Goal: Information Seeking & Learning: Learn about a topic

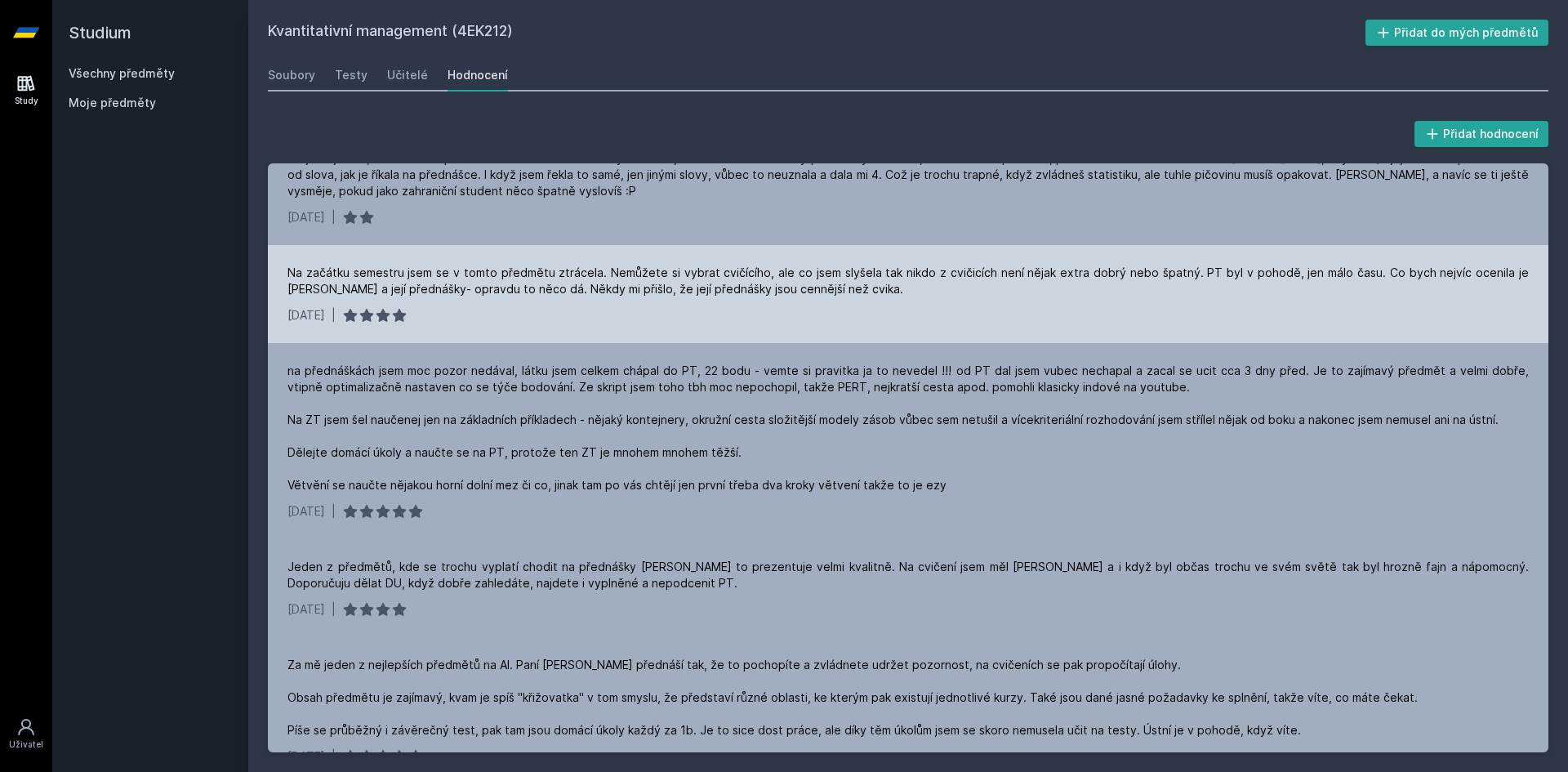
scroll to position [245, 0]
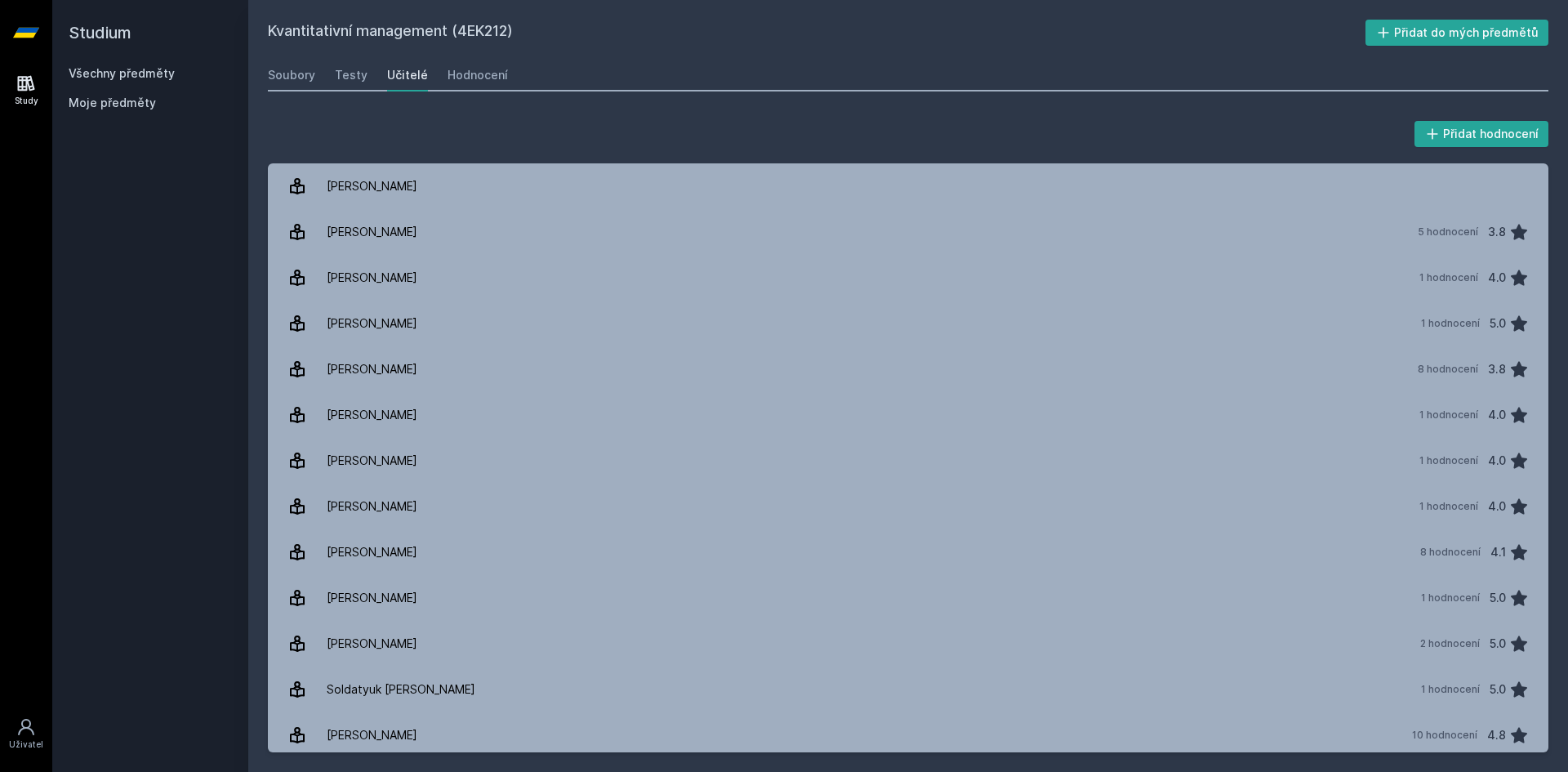
click at [142, 81] on div "Všechny předměty Moje předměty" at bounding box center [149, 91] width 163 height 52
click at [143, 77] on link "Všechny předměty" at bounding box center [121, 73] width 106 height 14
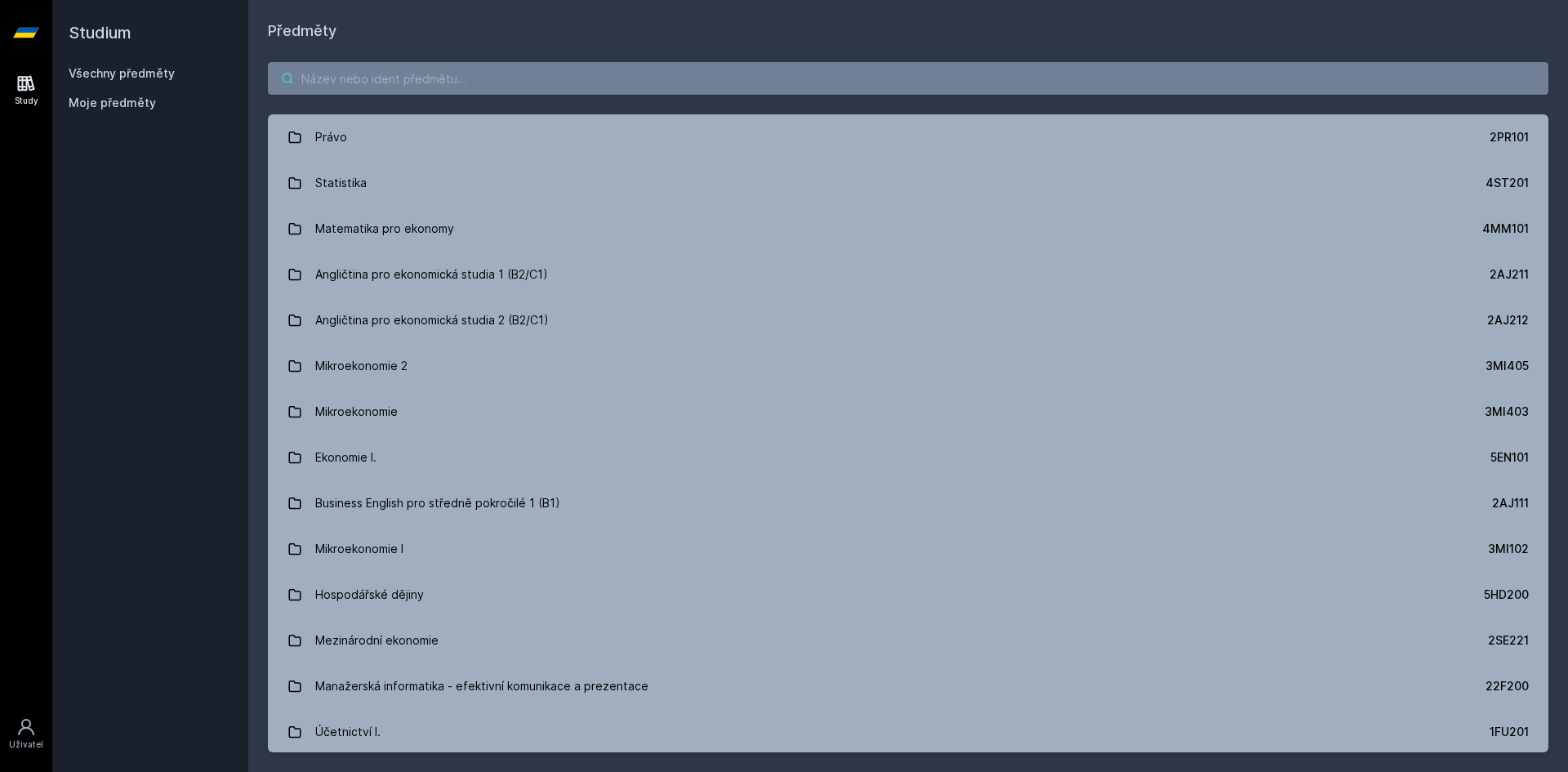
click at [470, 93] on input "search" at bounding box center [909, 78] width 1281 height 33
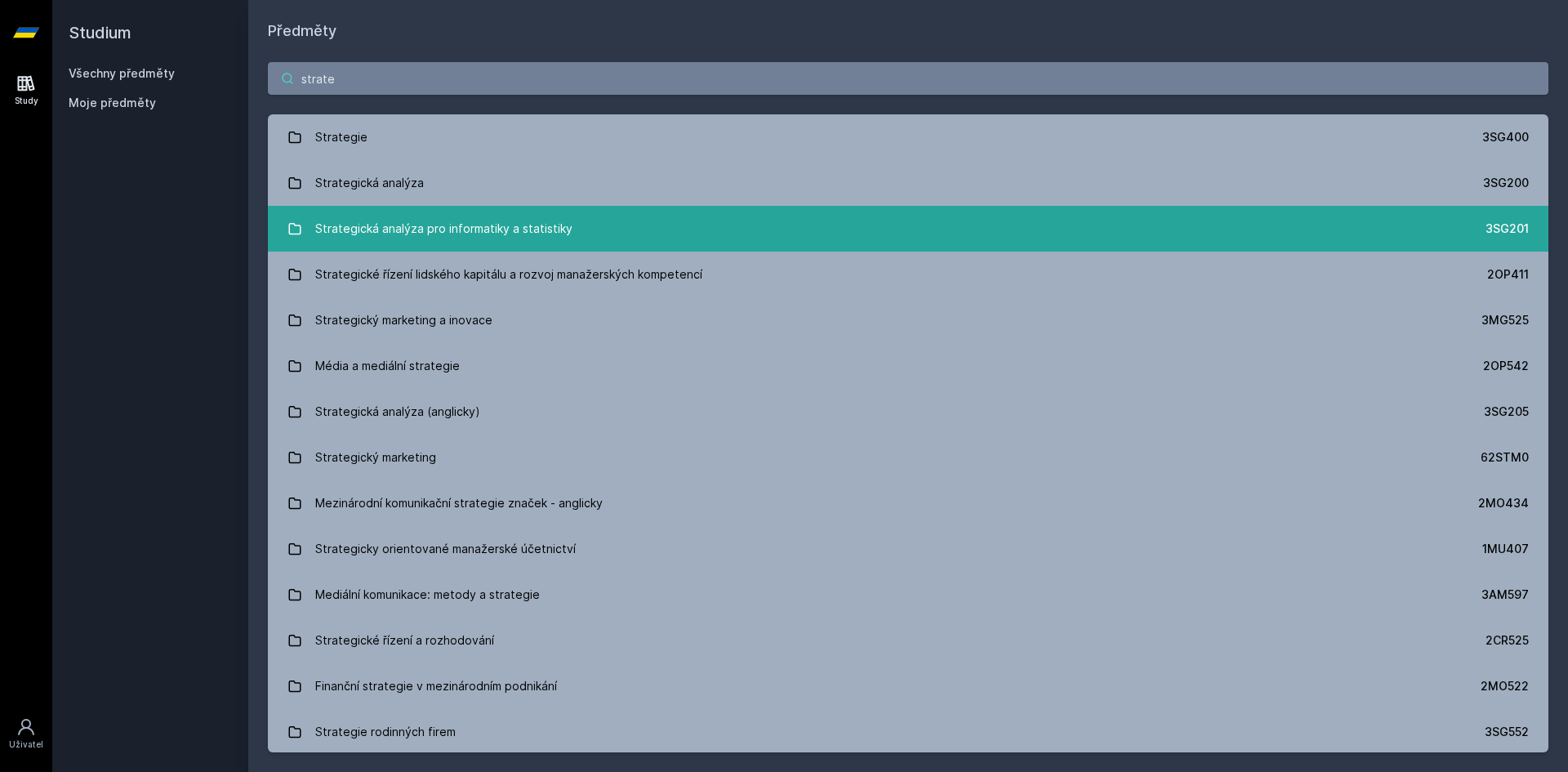
type input "strate"
click at [532, 218] on div "Strategická analýza pro informatiky a statistiky" at bounding box center [444, 229] width 257 height 33
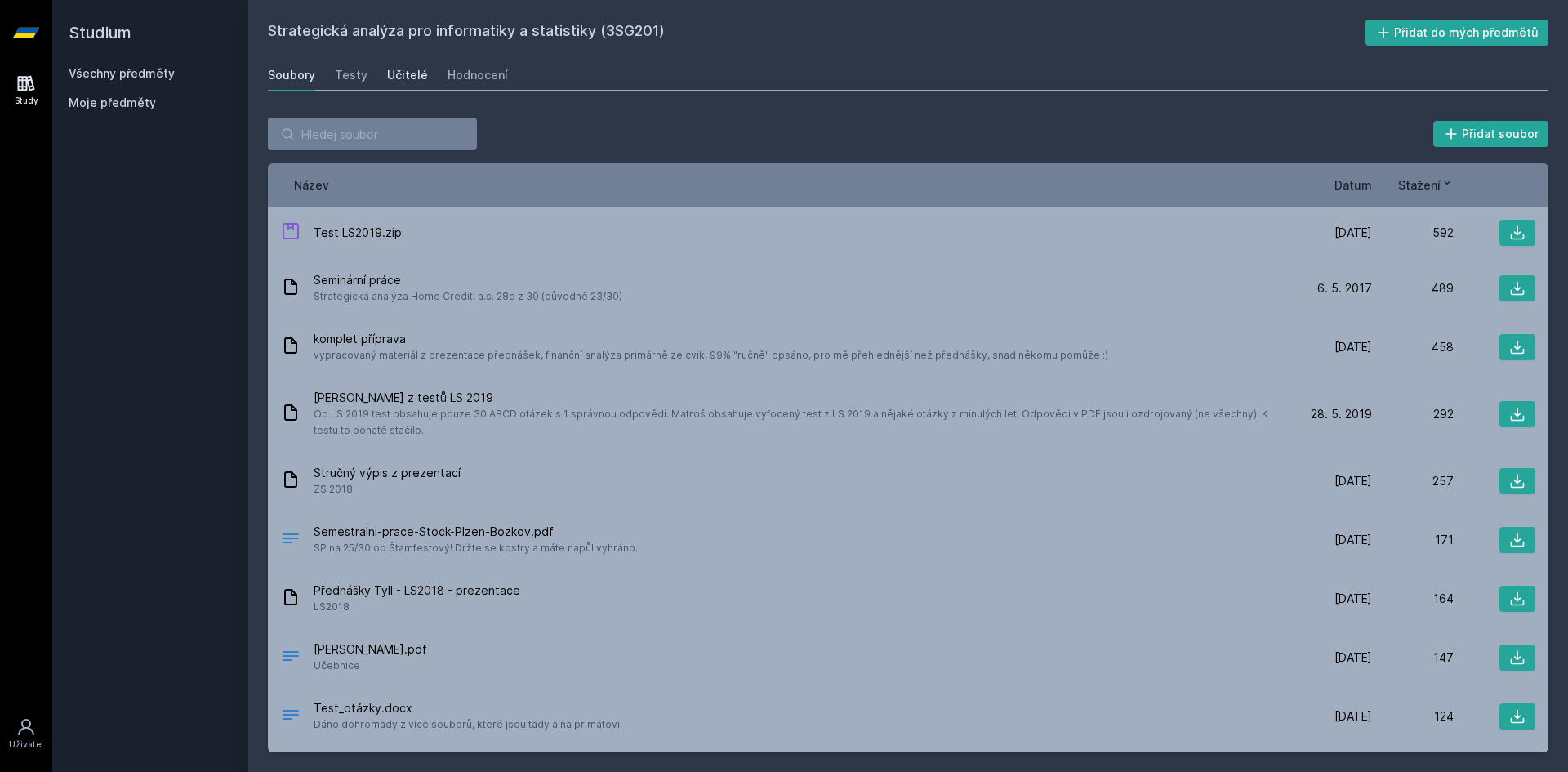
click at [403, 68] on div "Učitelé" at bounding box center [407, 75] width 41 height 17
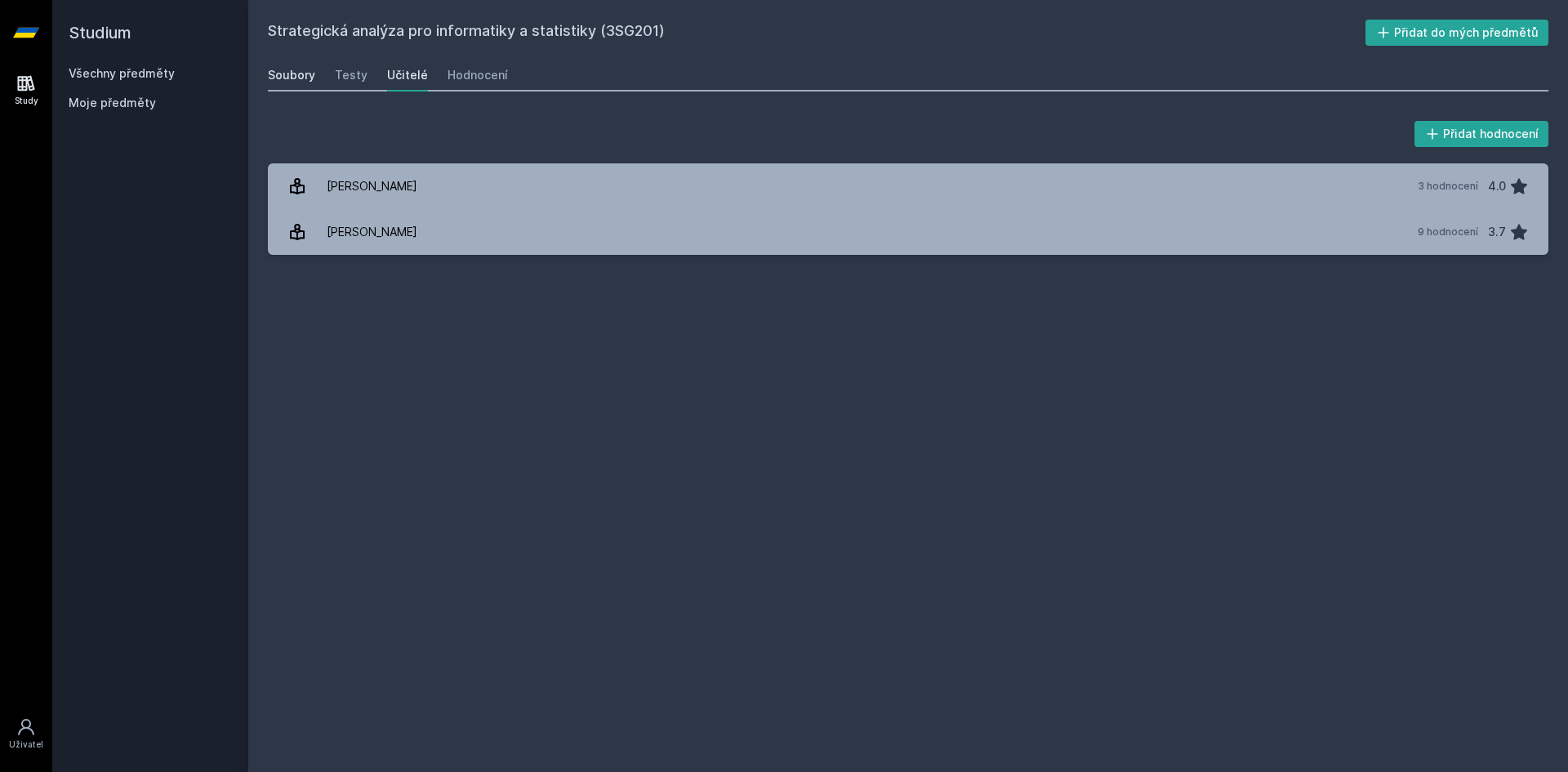
click at [301, 72] on div "Soubory" at bounding box center [292, 75] width 48 height 17
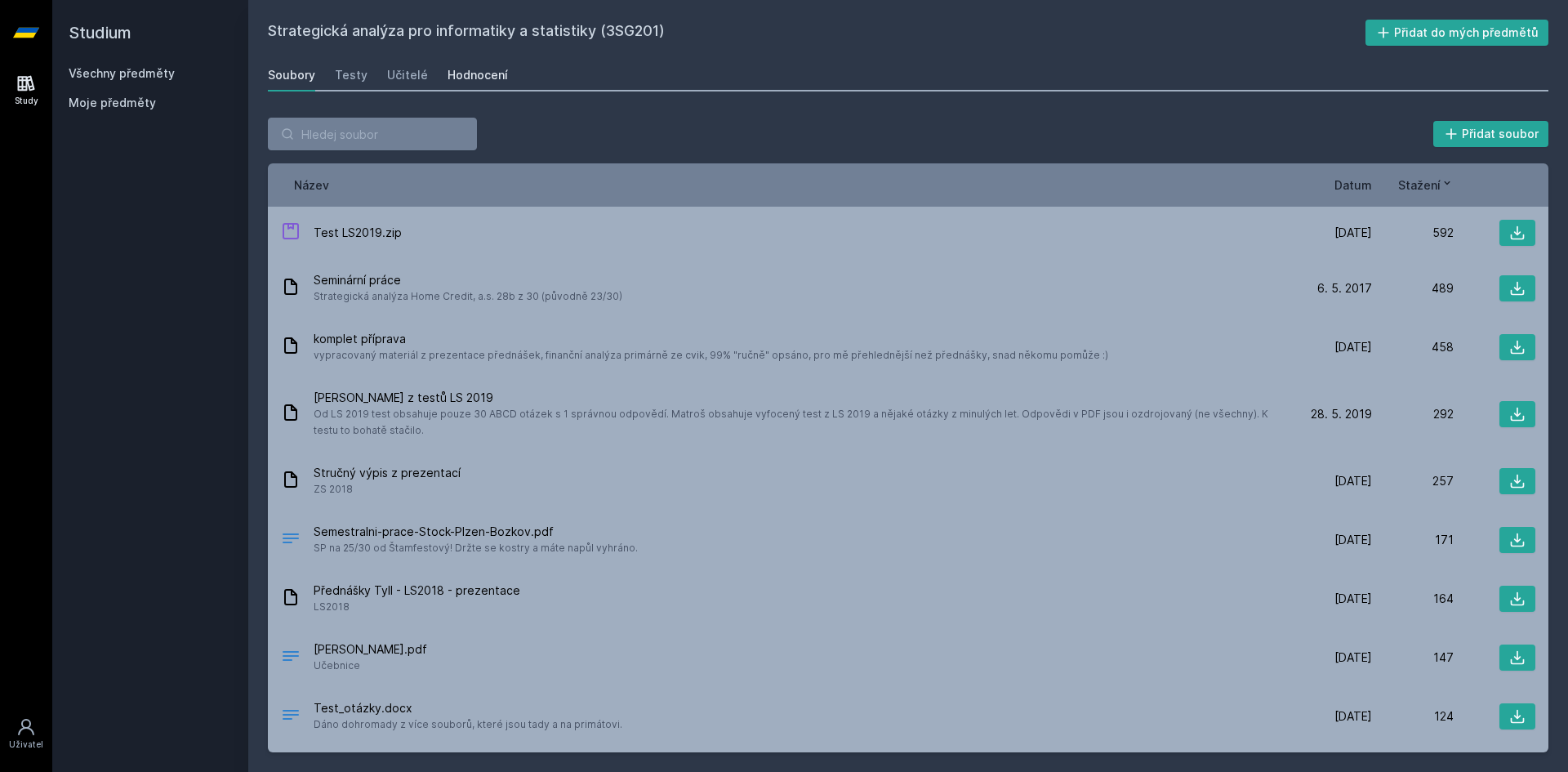
click at [479, 72] on div "Hodnocení" at bounding box center [477, 75] width 60 height 17
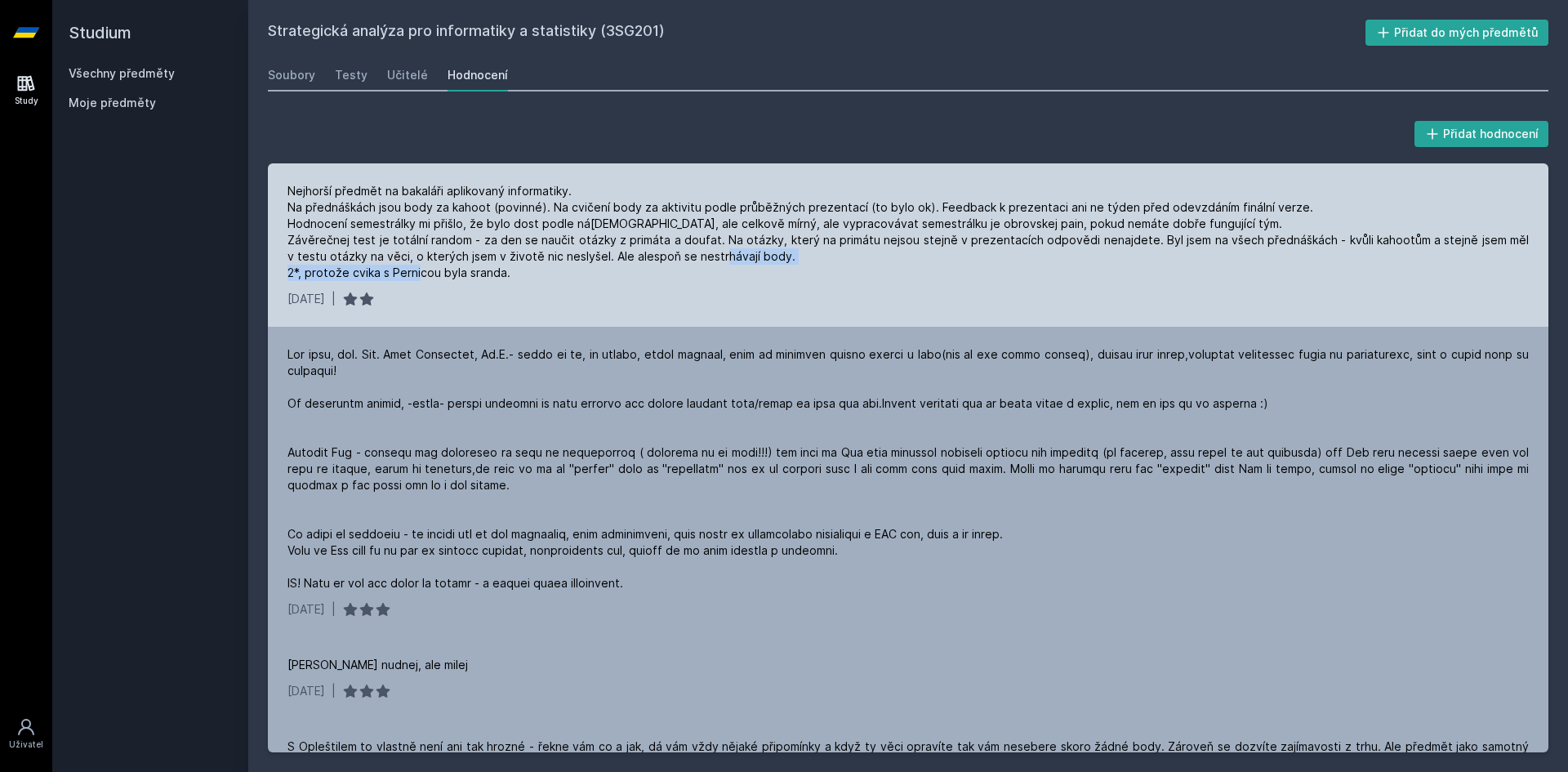
drag, startPoint x: 299, startPoint y: 268, endPoint x: 526, endPoint y: 276, distance: 227.1
click at [503, 273] on div "Nejhorší předmět na bakaláři aplikovaný informatiky. Na přednáškách jsou body z…" at bounding box center [908, 232] width 1241 height 98
click at [600, 290] on div "Nejhorší předmět na bakaláři aplikovaný informatiky. Na přednáškách jsou body z…" at bounding box center [909, 244] width 1281 height 163
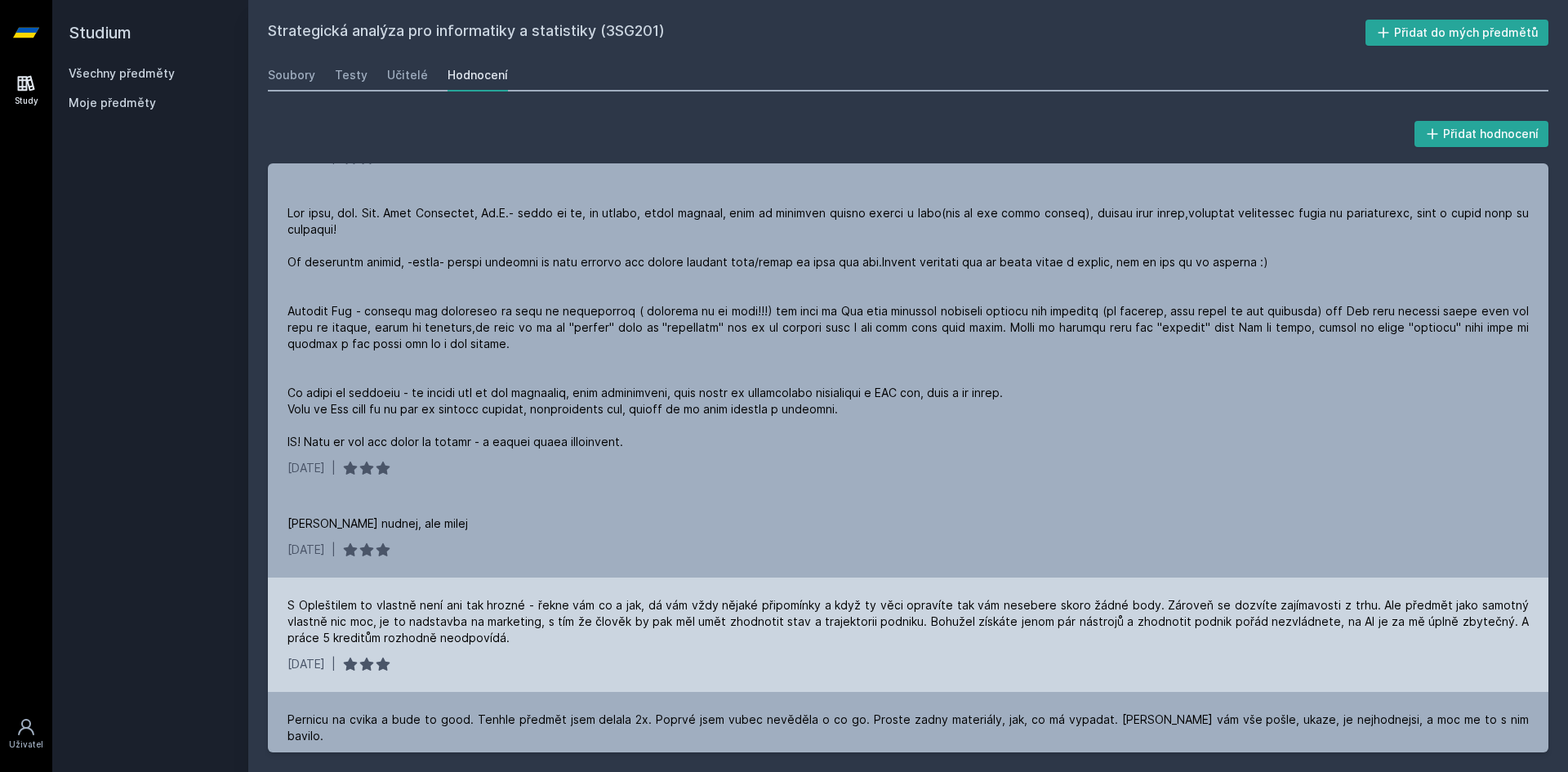
scroll to position [245, 0]
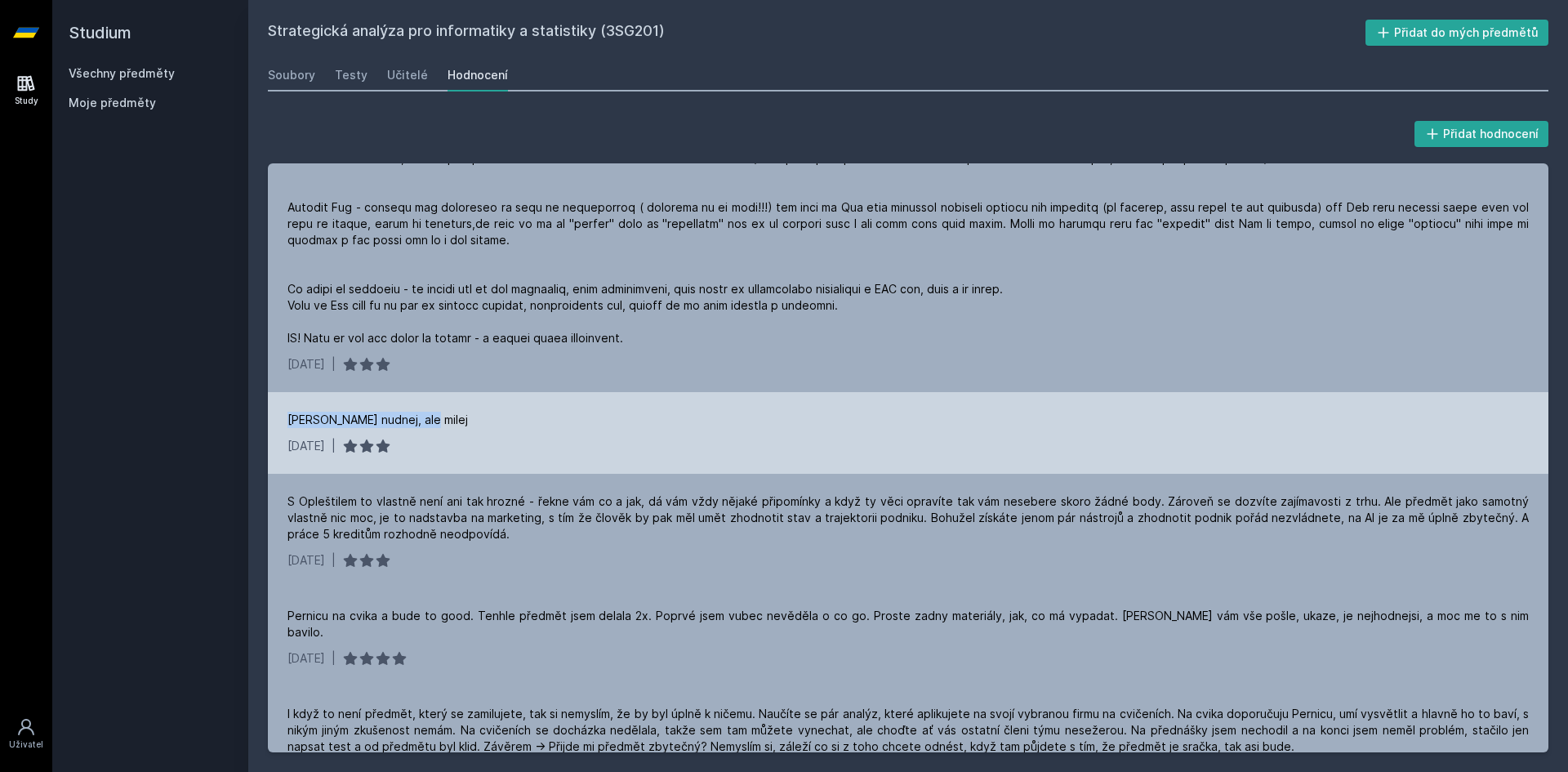
drag, startPoint x: 291, startPoint y: 434, endPoint x: 455, endPoint y: 425, distance: 164.2
click at [453, 426] on div "[PERSON_NAME] nudnej, ale milej [DATE] |" at bounding box center [909, 433] width 1281 height 82
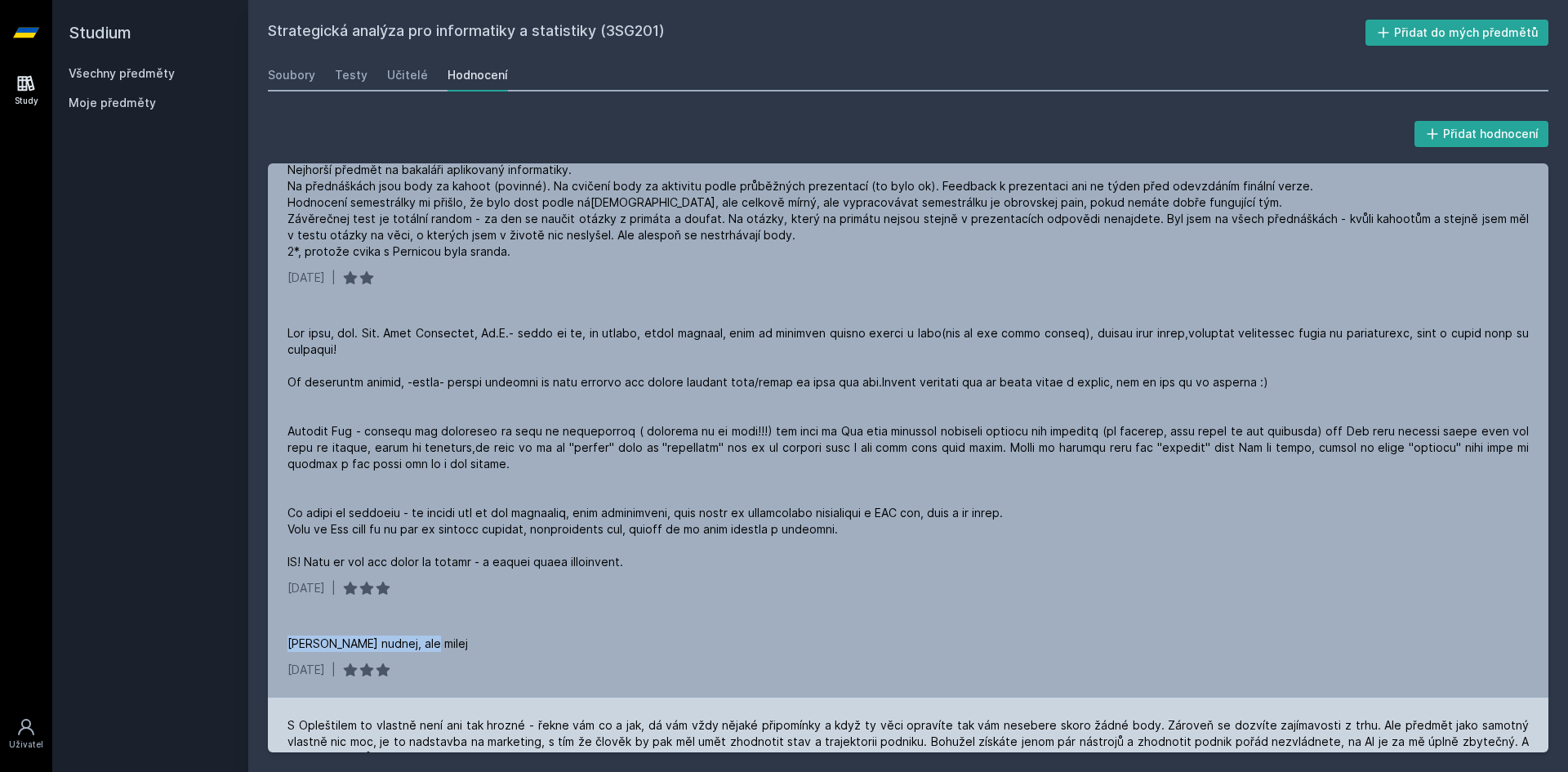
scroll to position [0, 0]
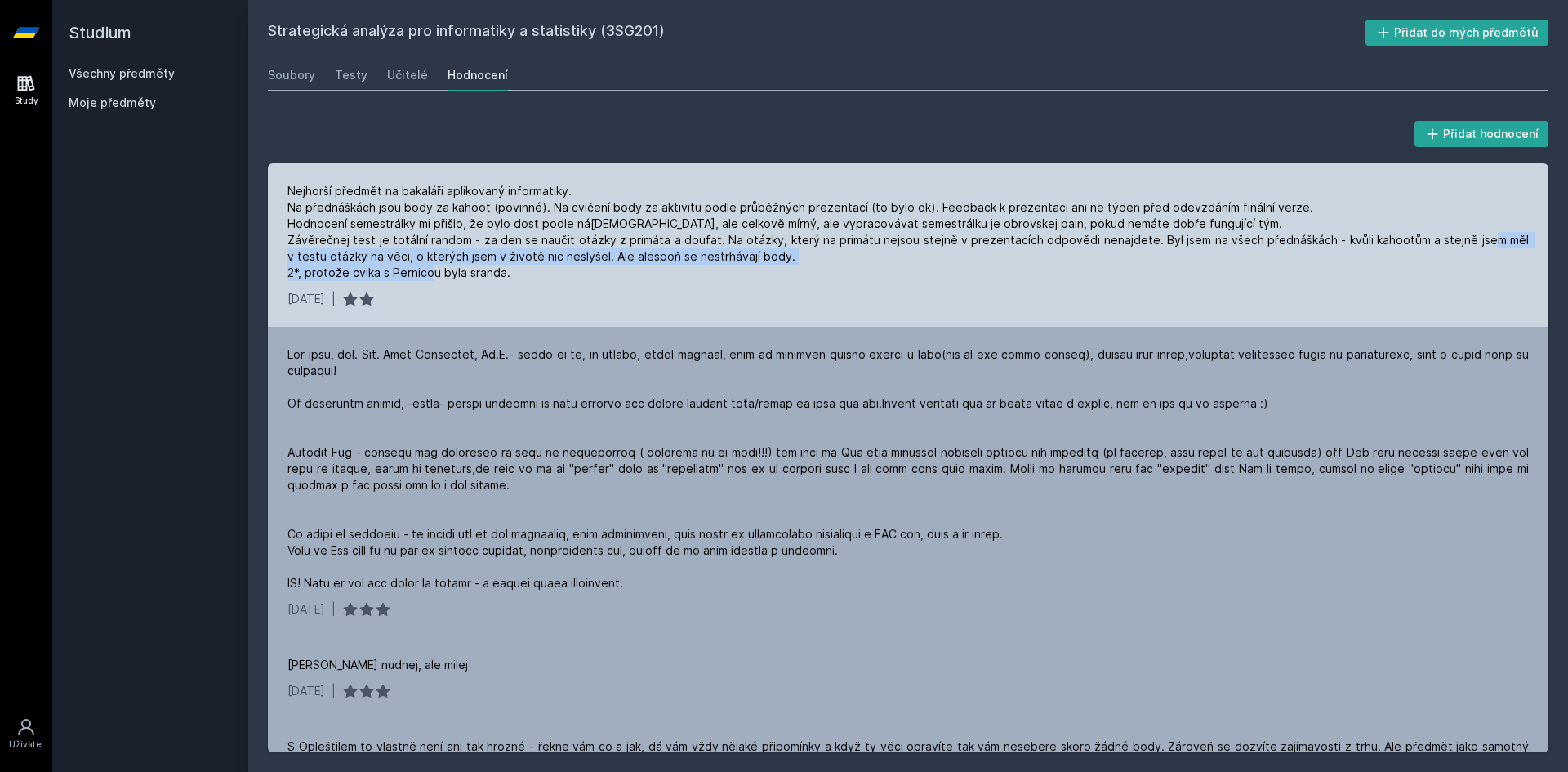
drag, startPoint x: 318, startPoint y: 263, endPoint x: 521, endPoint y: 271, distance: 203.2
click at [521, 271] on div "Nejhorší předmět na bakaláři aplikovaný informatiky. Na přednáškách jsou body z…" at bounding box center [908, 232] width 1241 height 98
click at [598, 284] on div "Nejhorší předmět na bakaláři aplikovaný informatiky. Na přednáškách jsou body z…" at bounding box center [909, 244] width 1281 height 163
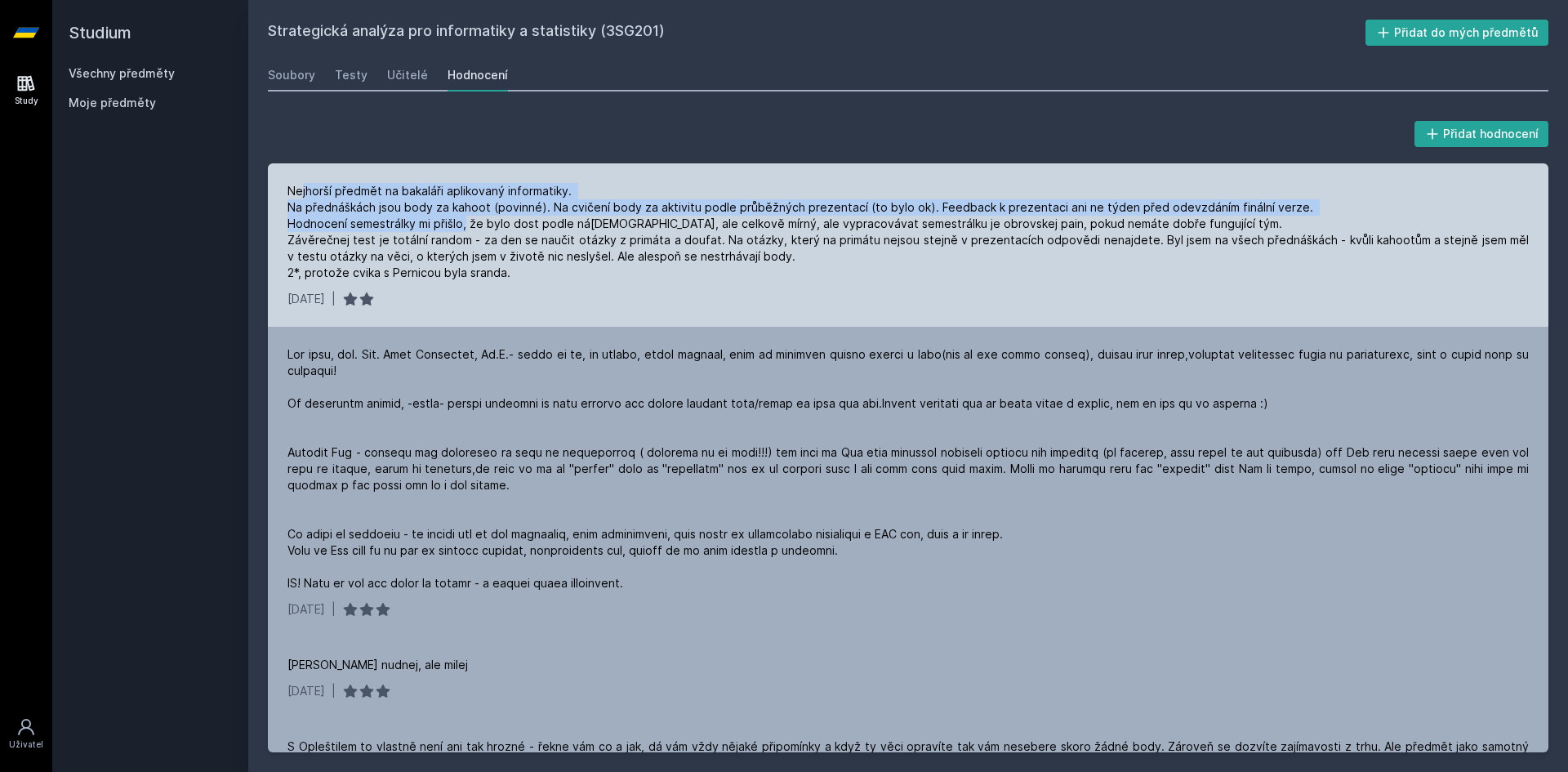
drag, startPoint x: 302, startPoint y: 189, endPoint x: 466, endPoint y: 219, distance: 166.7
click at [466, 219] on div "Nejhorší předmět na bakaláři aplikovaný informatiky. Na přednáškách jsou body z…" at bounding box center [908, 232] width 1241 height 98
click at [326, 201] on div "Nejhorší předmět na bakaláři aplikovaný informatiky. Na přednáškách jsou body z…" at bounding box center [908, 232] width 1241 height 98
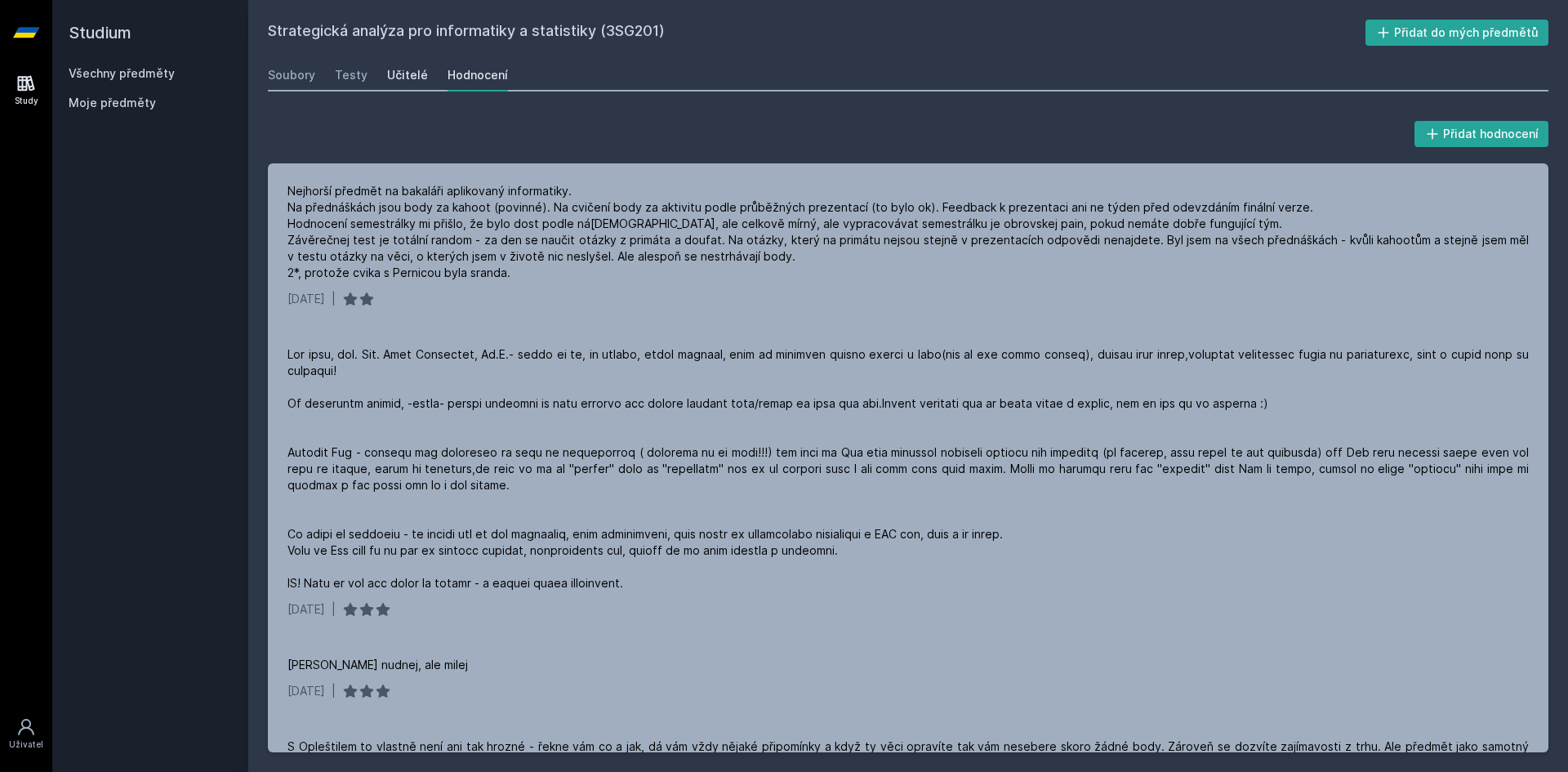
click at [417, 74] on div "Učitelé" at bounding box center [407, 75] width 41 height 17
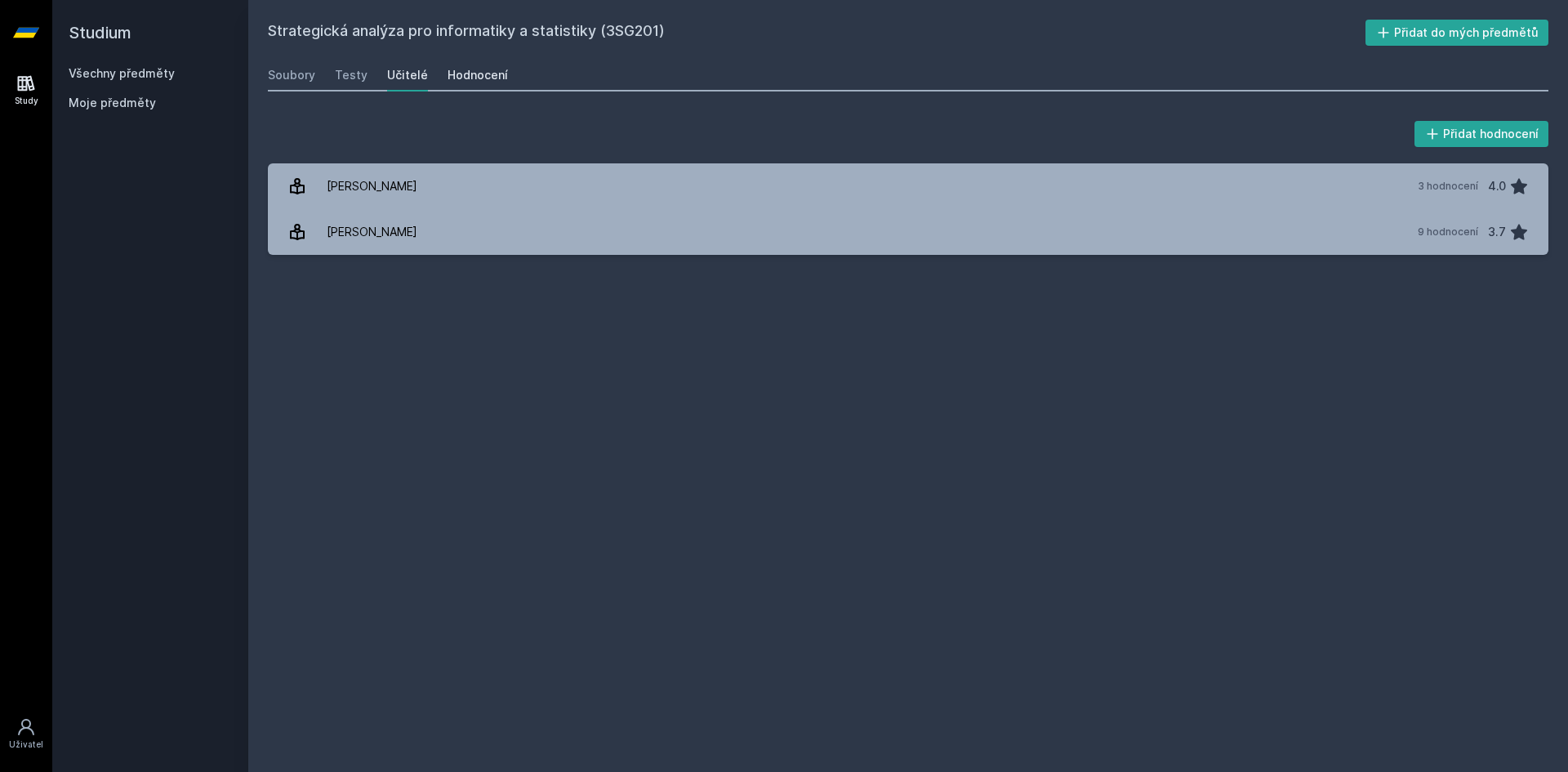
click at [461, 85] on link "Hodnocení" at bounding box center [477, 74] width 60 height 33
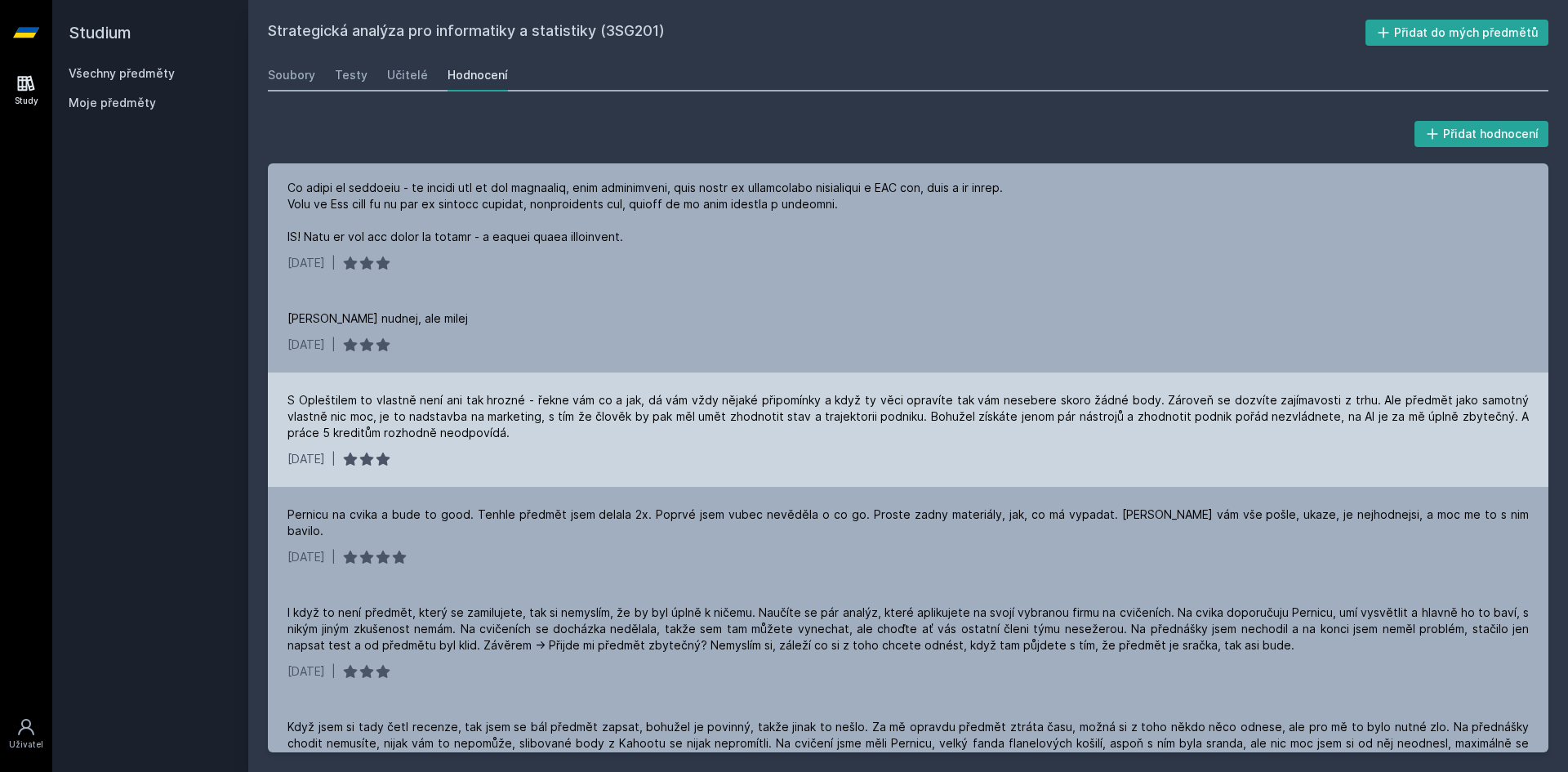
scroll to position [327, 0]
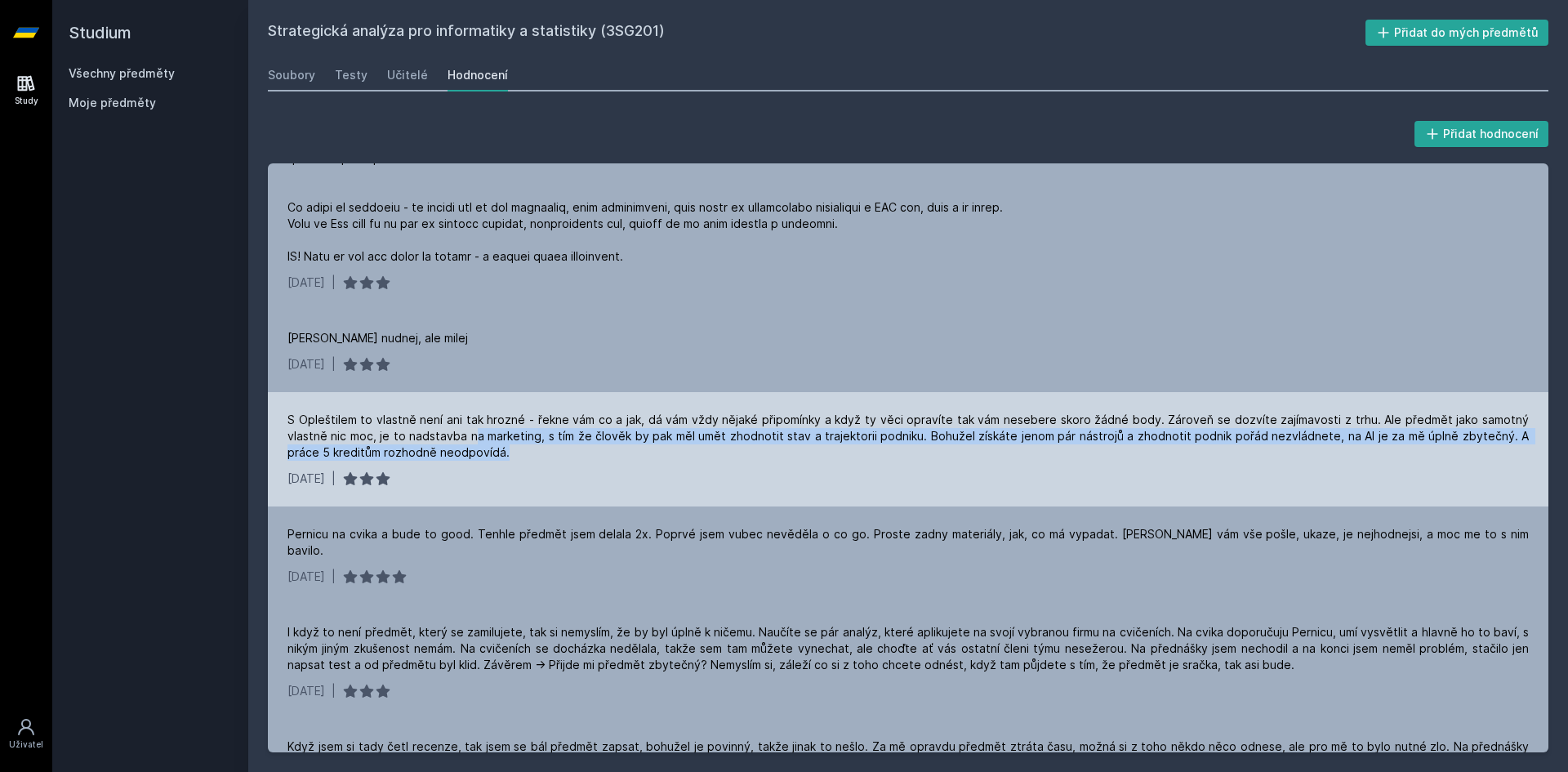
drag, startPoint x: 479, startPoint y: 457, endPoint x: 761, endPoint y: 475, distance: 282.6
click at [761, 460] on div "S Opleštilem to vlastně není ani tak hrozné - řekne vám co a jak, dá vám vždy n…" at bounding box center [908, 436] width 1241 height 49
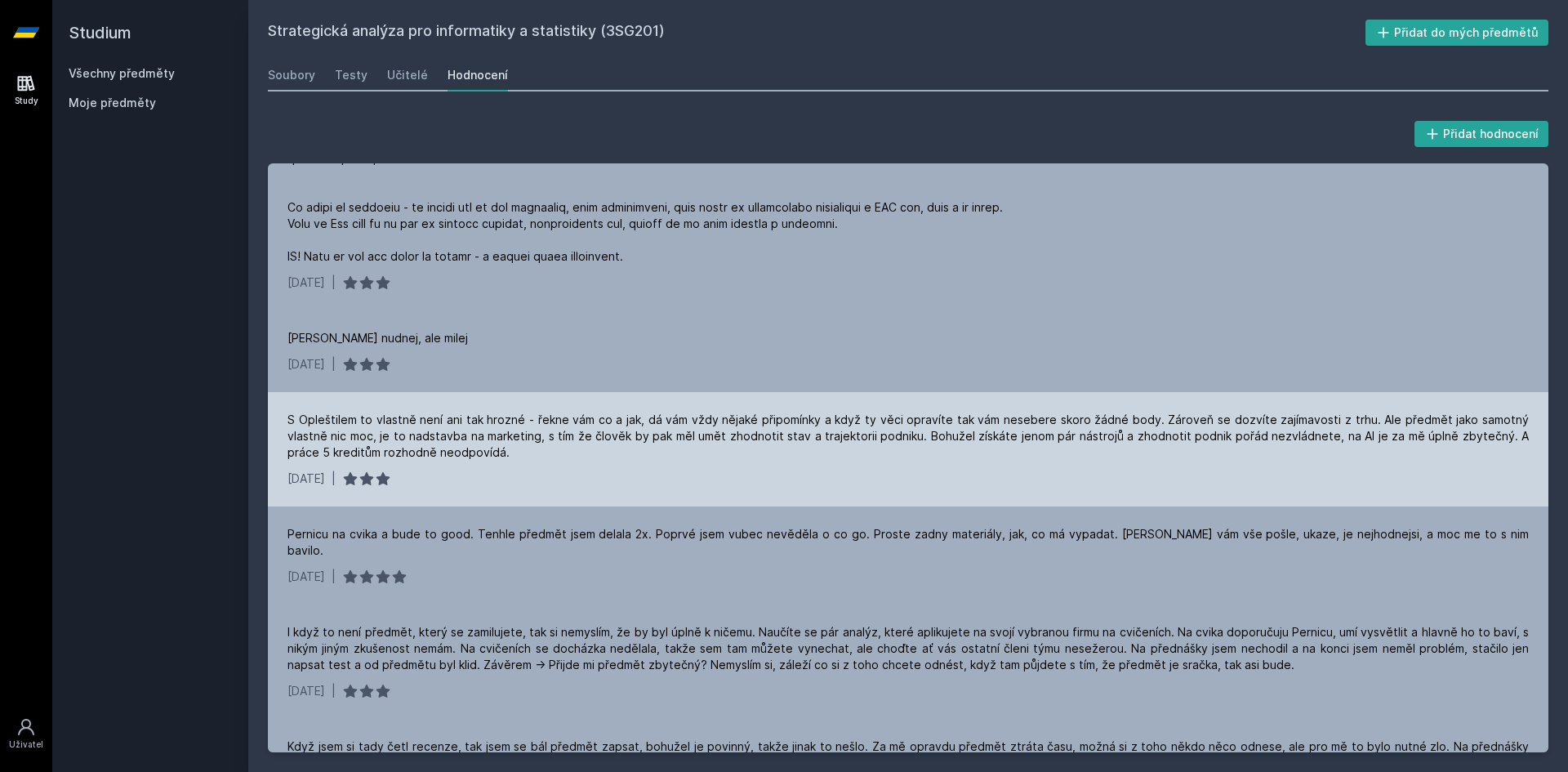
click at [729, 487] on div "[DATE] |" at bounding box center [908, 478] width 1241 height 17
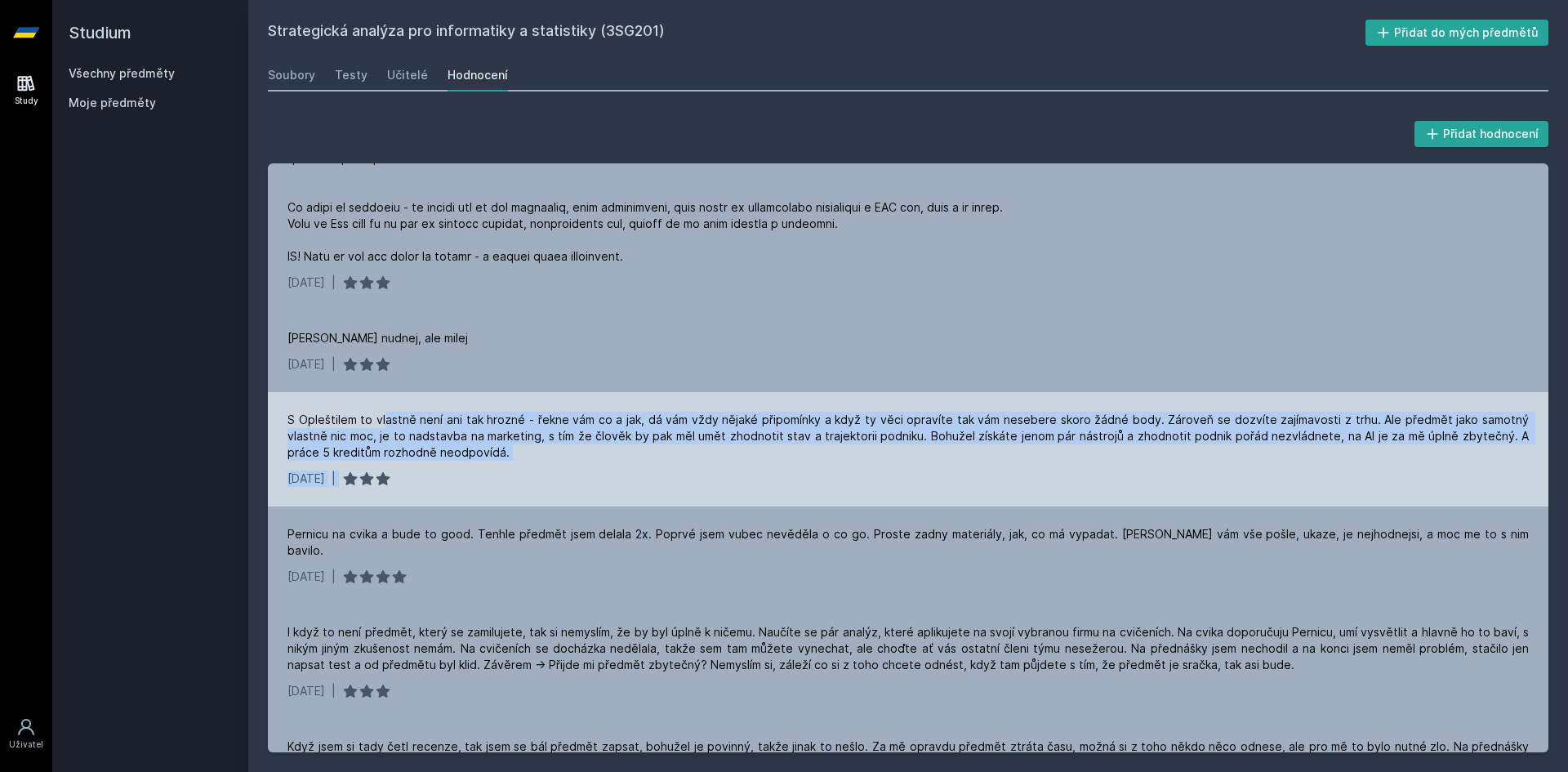
drag, startPoint x: 386, startPoint y: 438, endPoint x: 617, endPoint y: 484, distance: 235.5
click at [606, 484] on div "S Opleštilem to vlastně není ani tak hrozné - řekne vám co a jak, dá vám vždy n…" at bounding box center [909, 449] width 1281 height 115
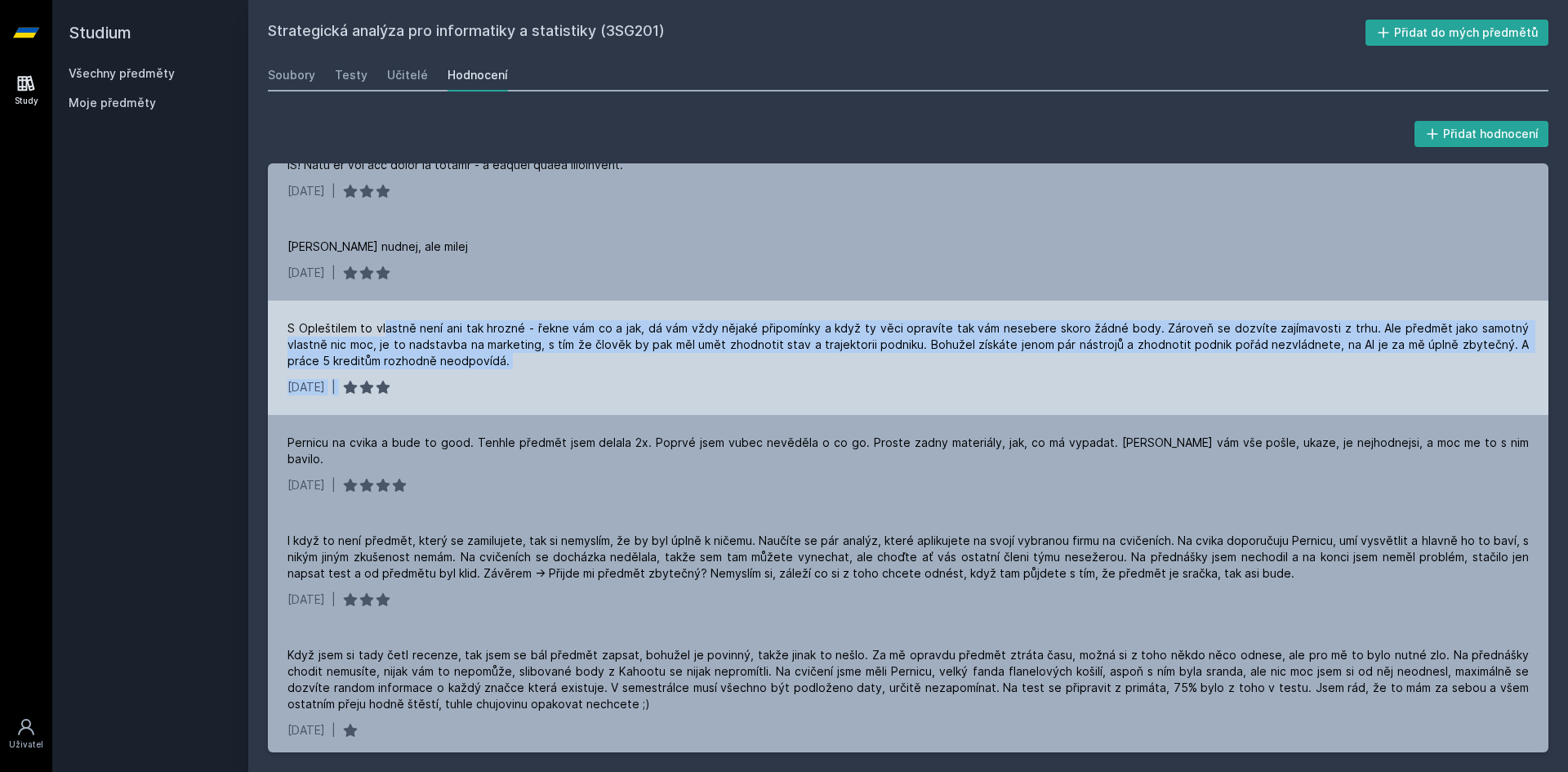
scroll to position [490, 0]
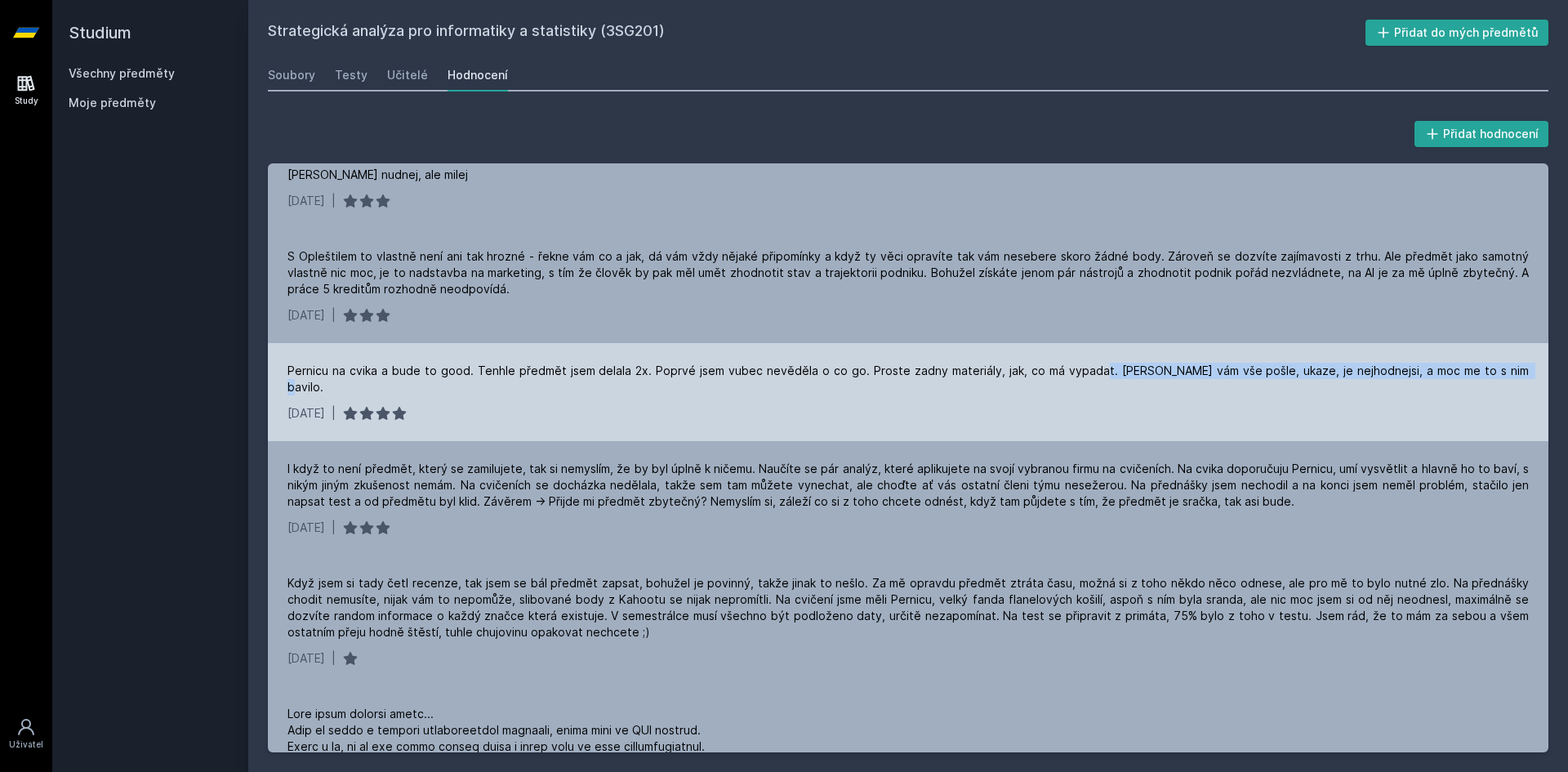
drag, startPoint x: 1089, startPoint y: 390, endPoint x: 1486, endPoint y: 385, distance: 397.0
click at [1486, 385] on div "Pernicu na cvika a bude to good. Tenhle předmět jsem delala 2x. Poprvé jsem vub…" at bounding box center [908, 378] width 1241 height 33
drag, startPoint x: 487, startPoint y: 403, endPoint x: 384, endPoint y: 405, distance: 103.0
click at [384, 405] on div "Pernicu na cvika a bude to good. Tenhle předmět jsem delala 2x. Poprvé jsem vub…" at bounding box center [909, 392] width 1281 height 98
drag, startPoint x: 367, startPoint y: 416, endPoint x: 420, endPoint y: 419, distance: 53.1
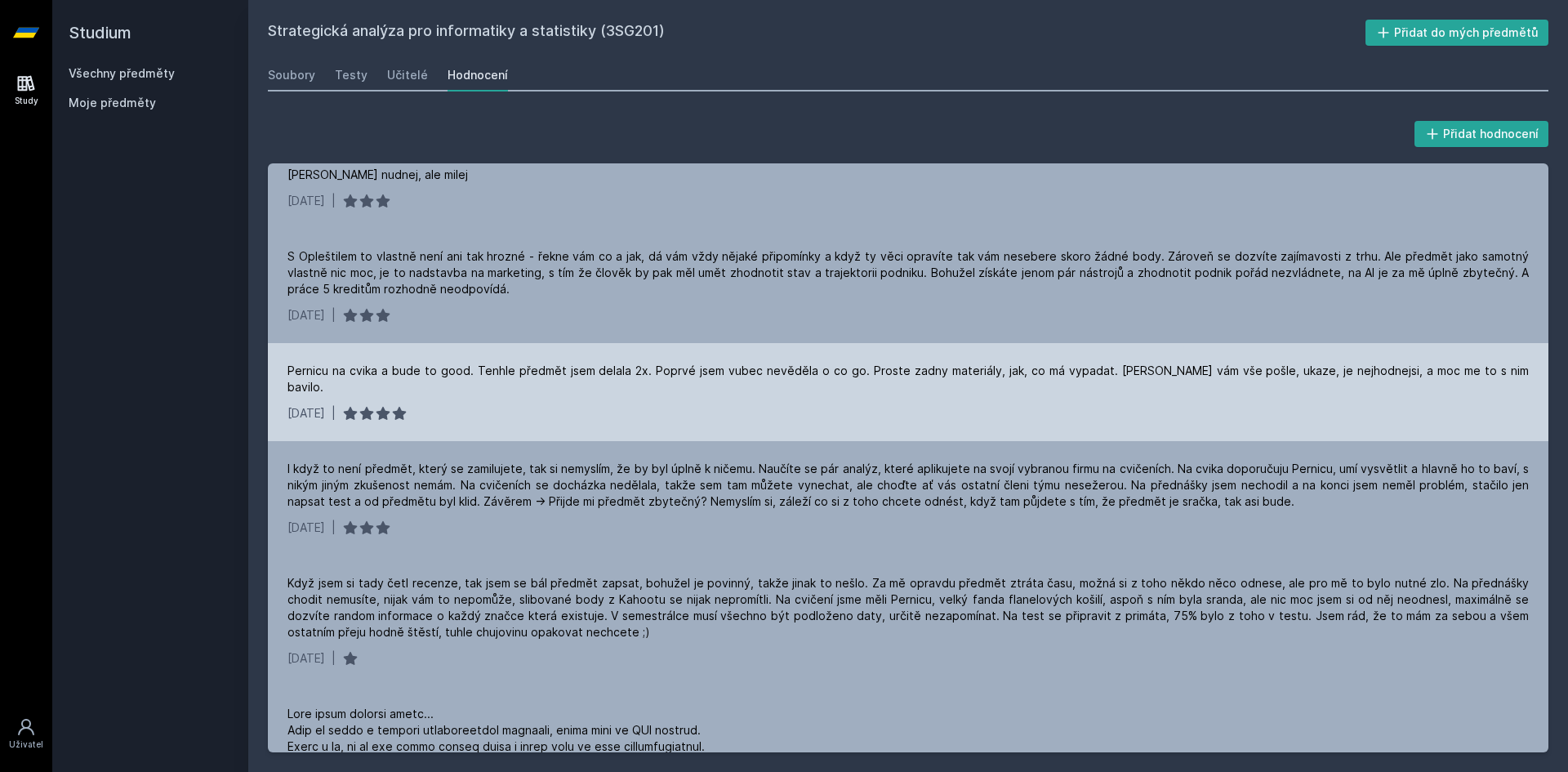
click at [420, 419] on div "[DATE] |" at bounding box center [908, 413] width 1241 height 17
click at [374, 412] on icon at bounding box center [367, 413] width 14 height 13
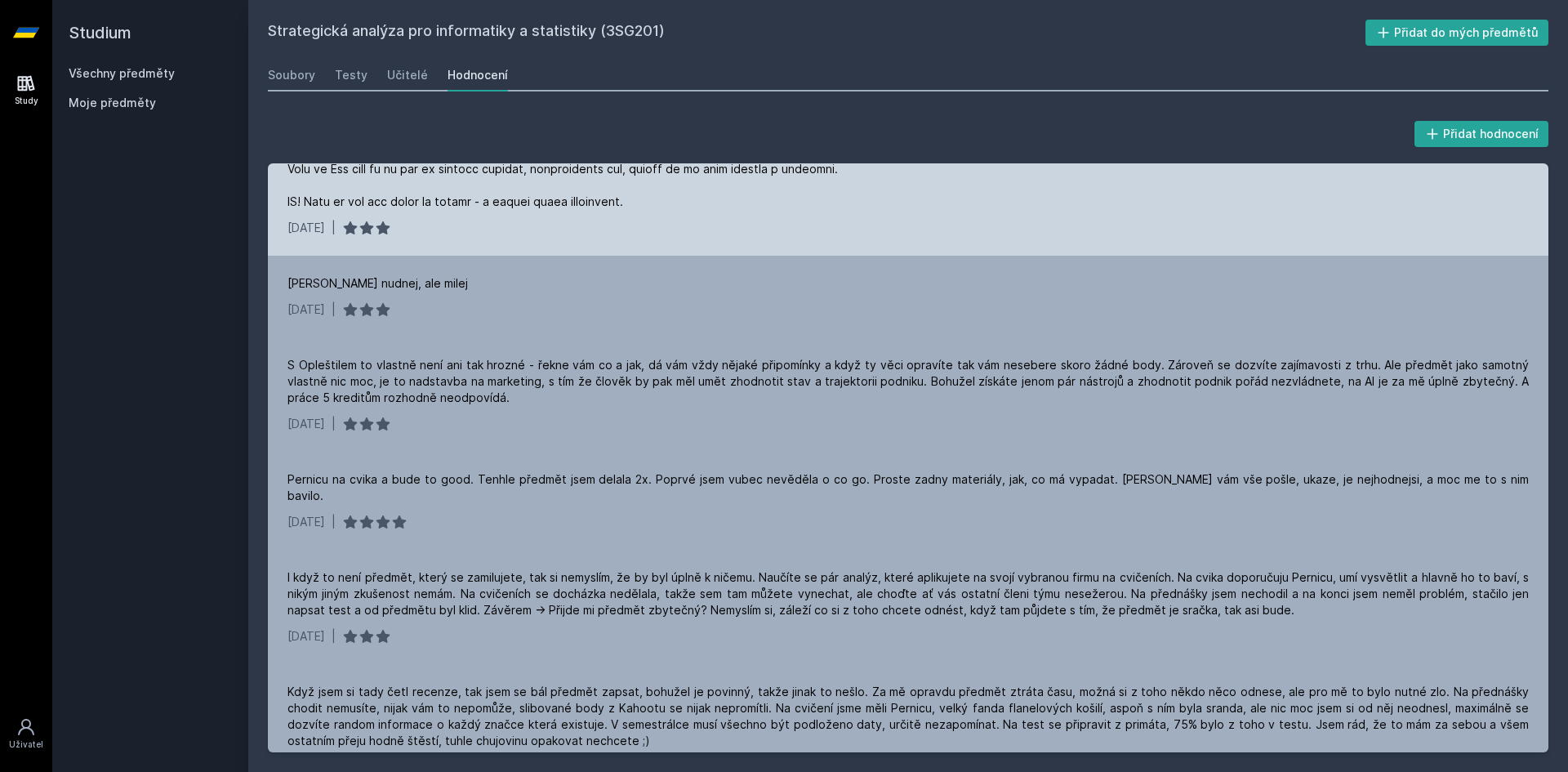
scroll to position [409, 0]
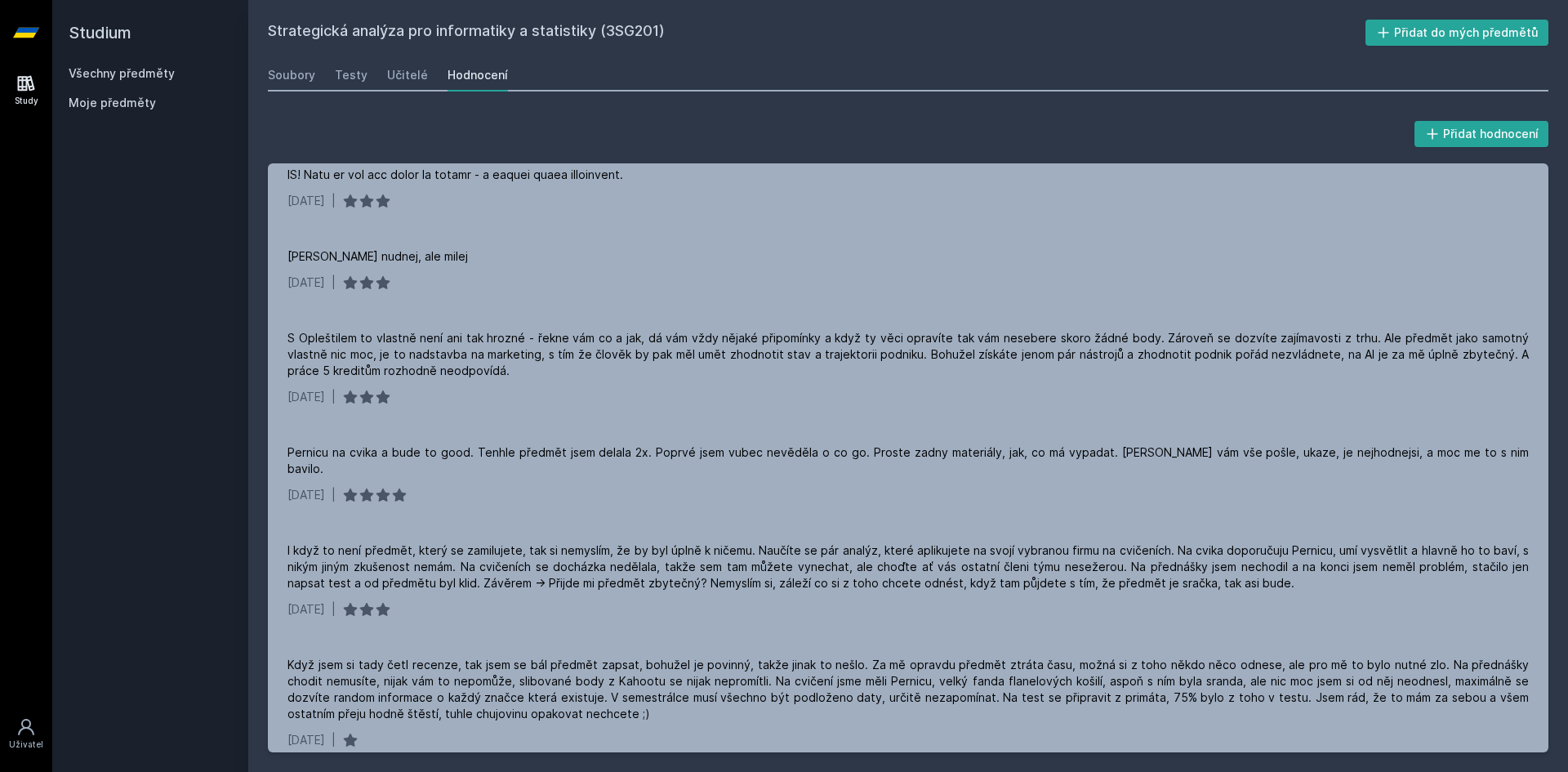
click at [119, 96] on span "Moje předměty" at bounding box center [112, 103] width 87 height 17
click at [119, 102] on span "Moje předměty" at bounding box center [112, 103] width 87 height 17
click at [149, 68] on link "Všechny předměty" at bounding box center [121, 73] width 106 height 14
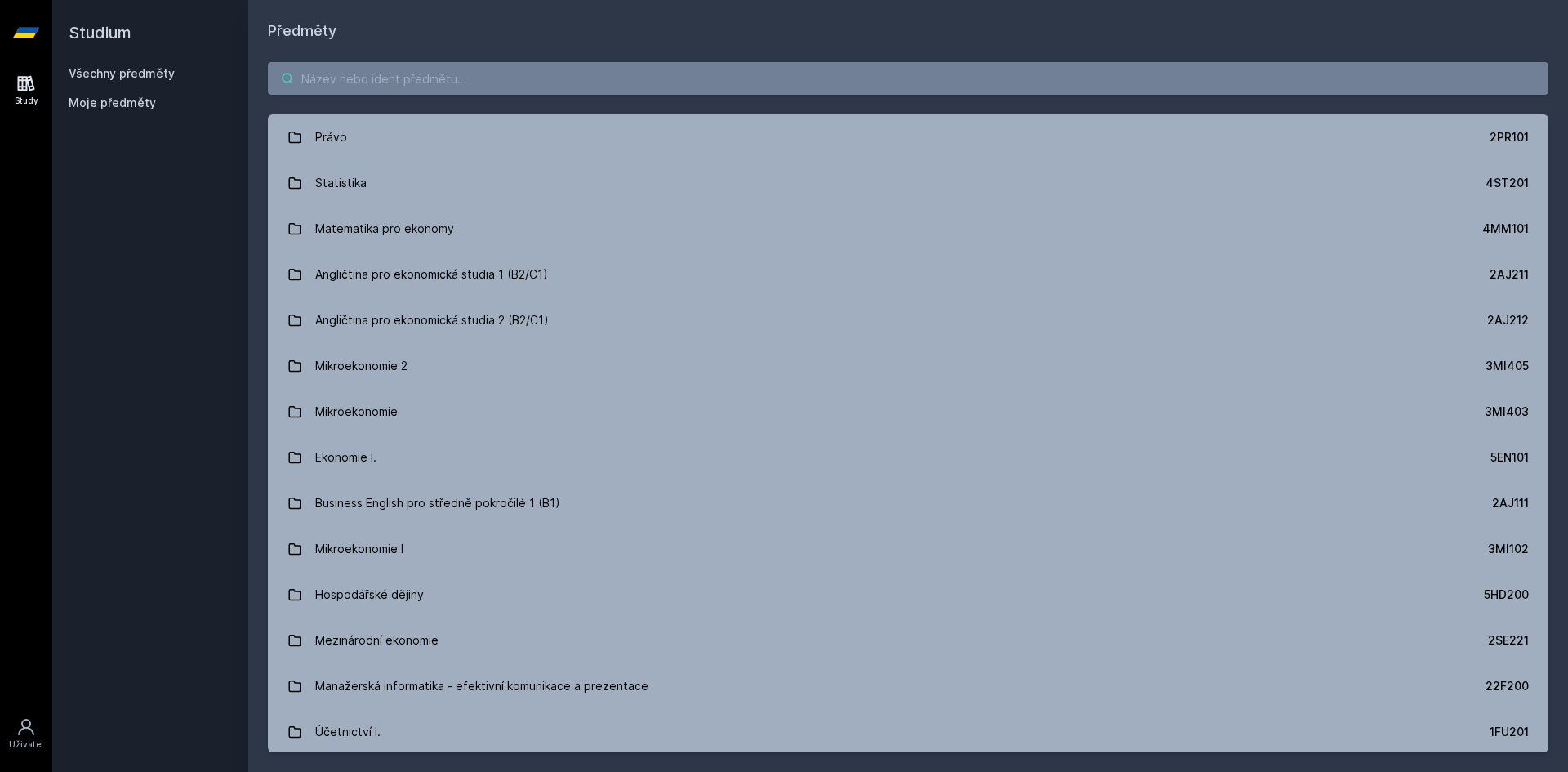
click at [888, 67] on input "search" at bounding box center [909, 78] width 1281 height 33
